Goal: Find specific page/section: Find specific page/section

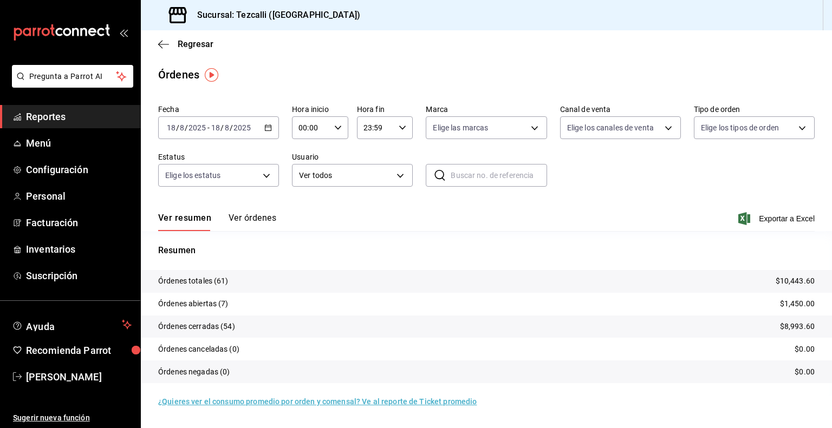
click at [251, 223] on button "Ver órdenes" at bounding box center [253, 222] width 48 height 18
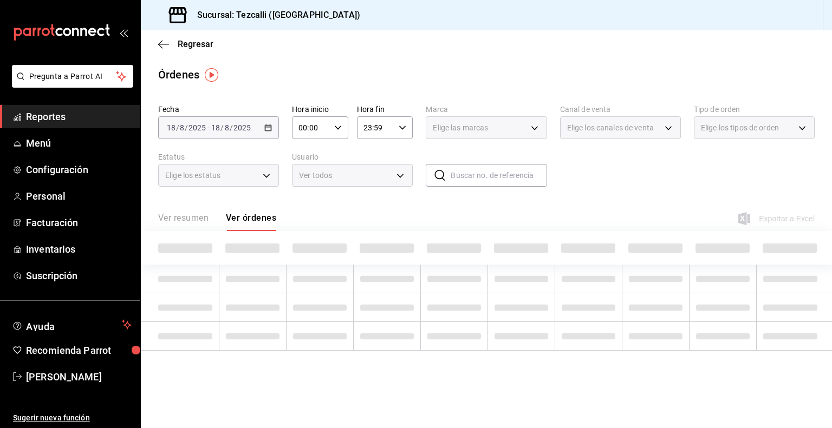
click at [184, 225] on div "Ver resumen Ver órdenes" at bounding box center [217, 222] width 118 height 18
click at [93, 112] on span "Reportes" at bounding box center [79, 116] width 106 height 15
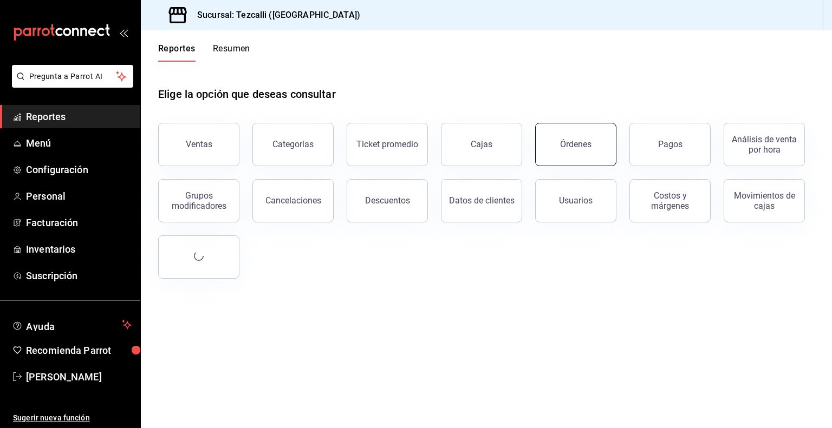
click at [574, 144] on div "Órdenes" at bounding box center [575, 144] width 31 height 10
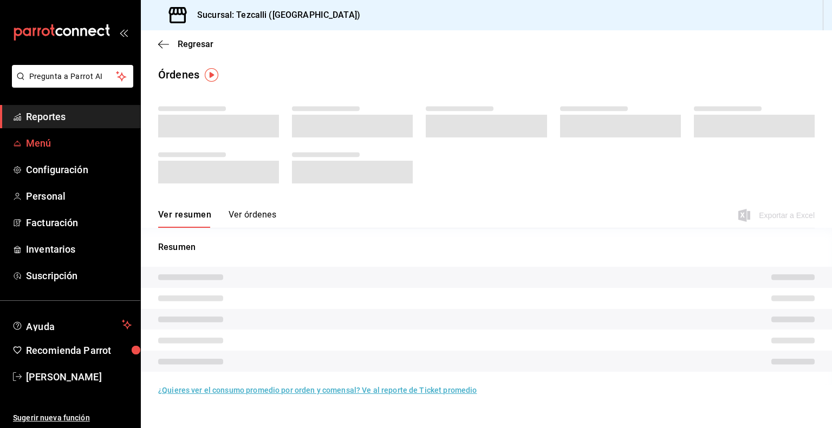
click at [91, 139] on span "Menú" at bounding box center [79, 143] width 106 height 15
